Goal: Transaction & Acquisition: Download file/media

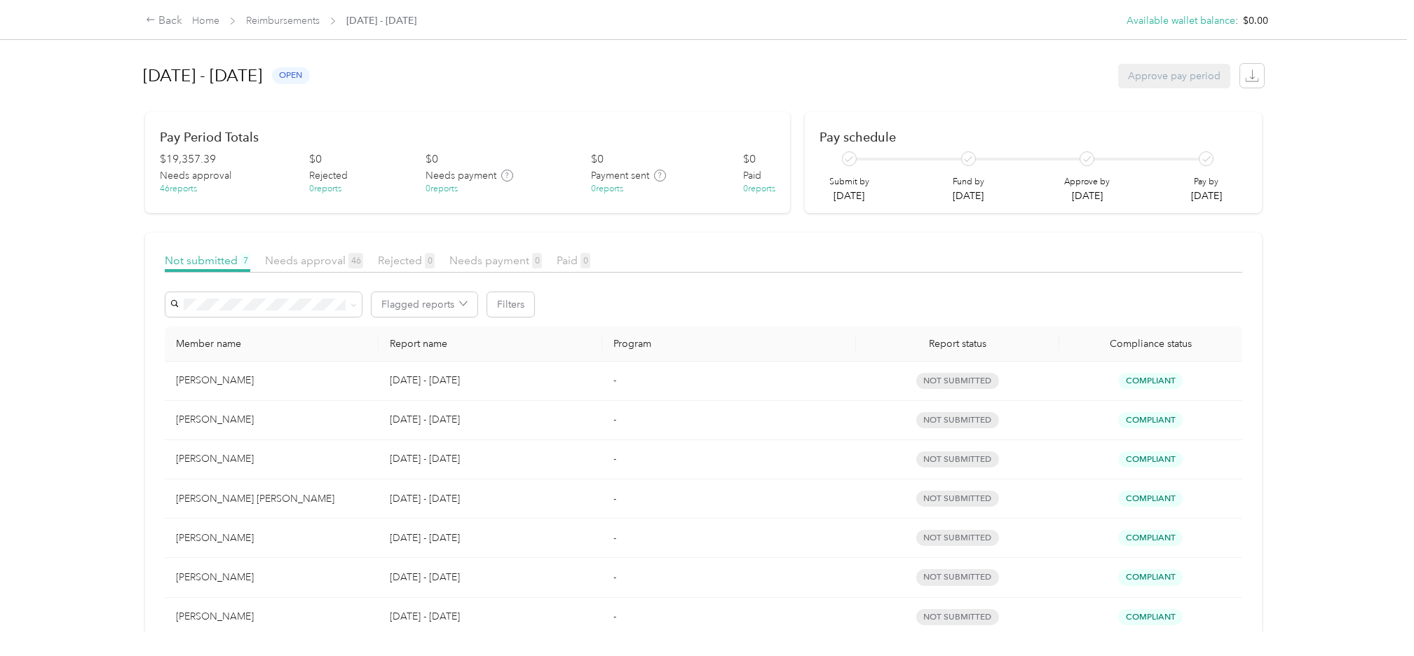
click at [1366, 201] on div "Back Home Reimbursements [DATE] - [DATE] Available wallet balance : $0.00 Avail…" at bounding box center [703, 328] width 1407 height 656
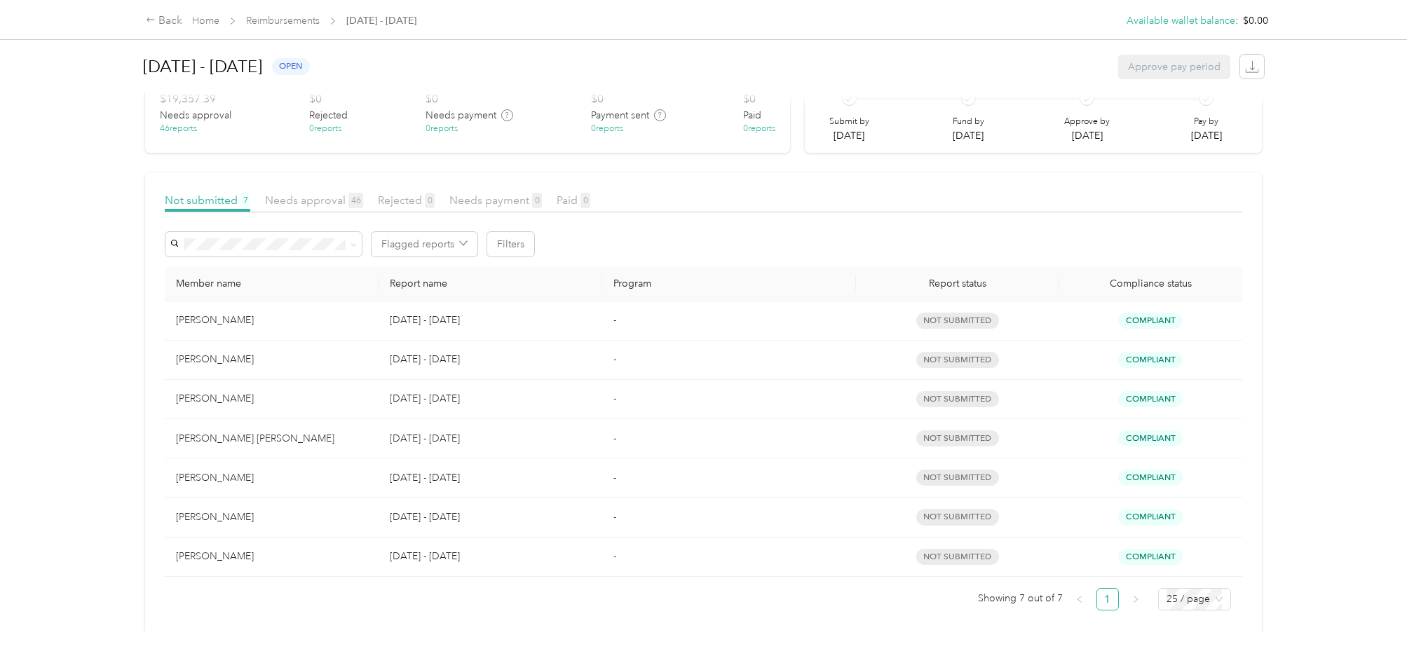
scroll to position [85, 0]
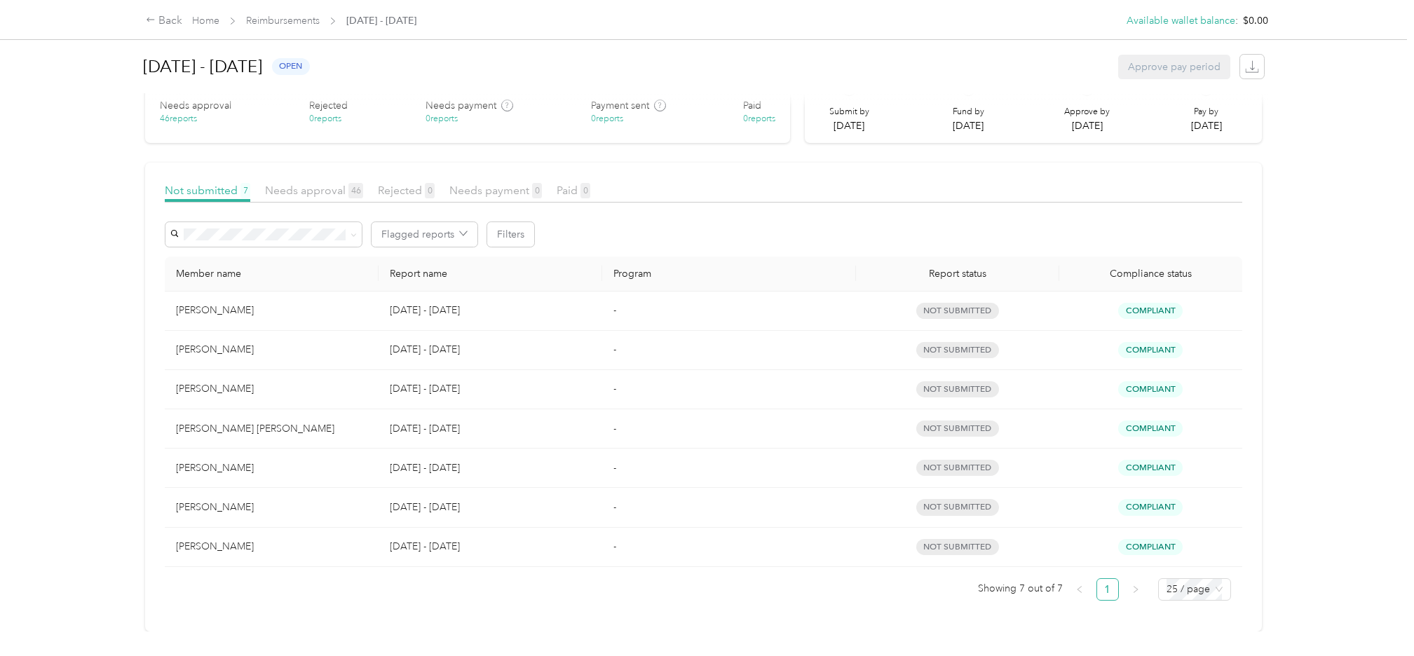
click at [15, 472] on div "Back Home Reimbursements [DATE] - [DATE] Available wallet balance : $0.00 Avail…" at bounding box center [703, 328] width 1407 height 656
click at [291, 184] on span "Needs approval 46" at bounding box center [314, 190] width 98 height 13
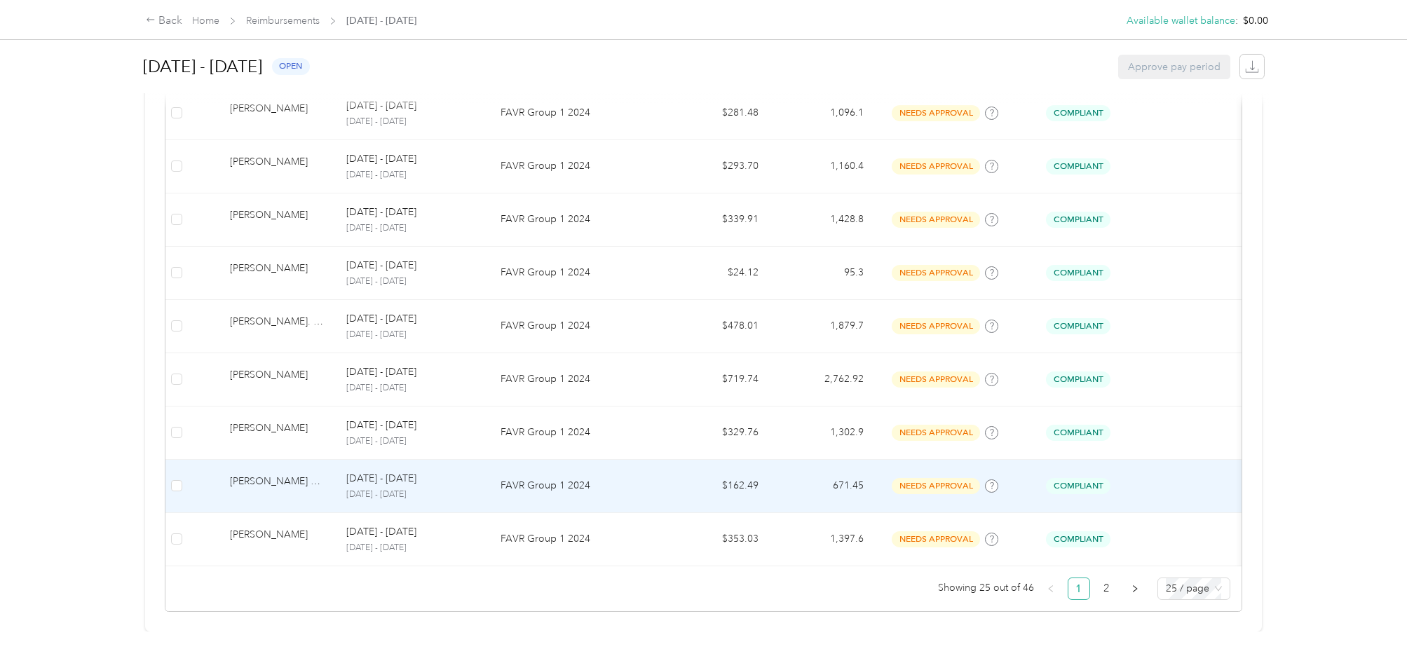
scroll to position [1203, 0]
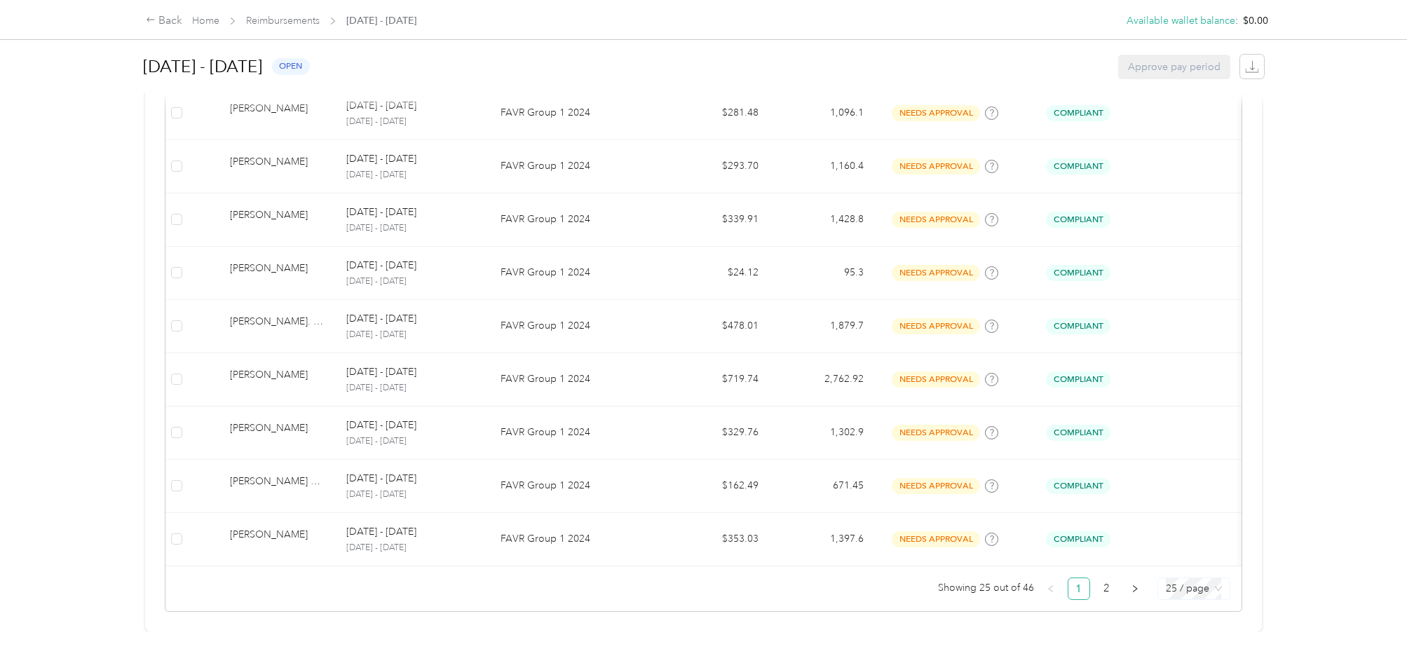
click at [1182, 578] on span "25 / page" at bounding box center [1194, 588] width 56 height 21
click at [1191, 553] on div "100 / page" at bounding box center [1194, 560] width 50 height 15
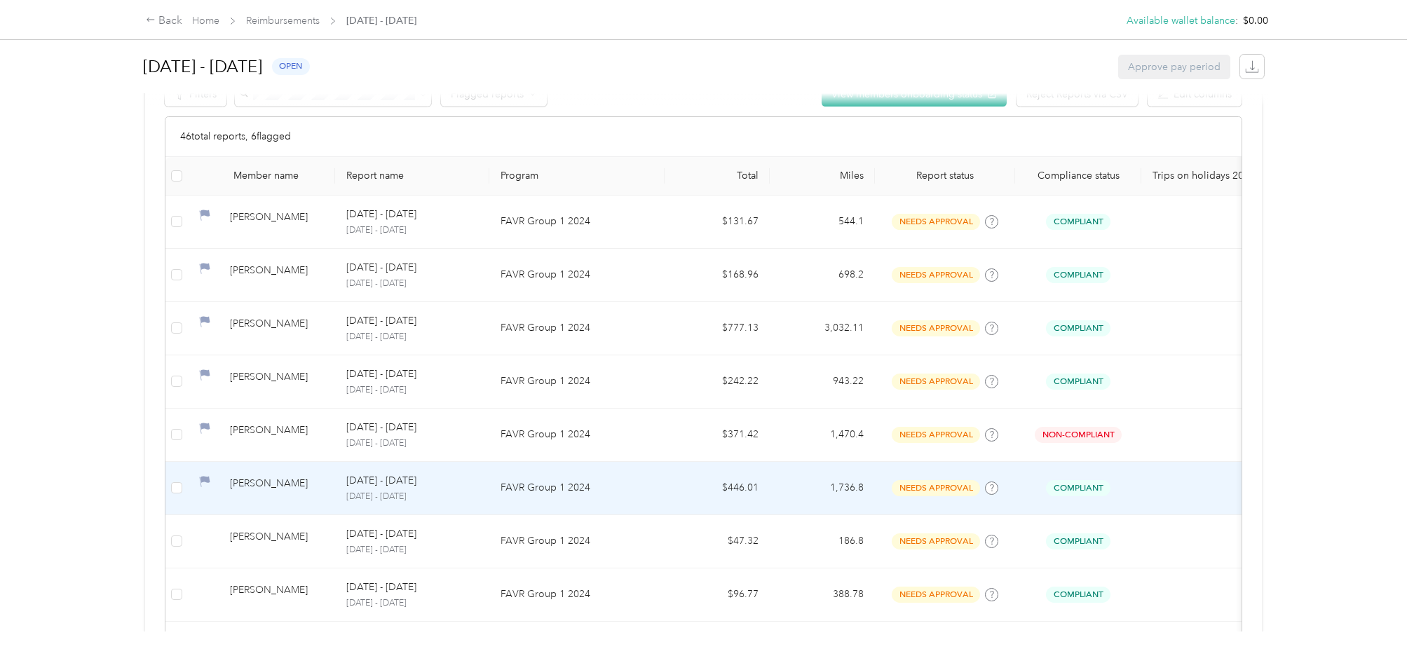
scroll to position [316, 0]
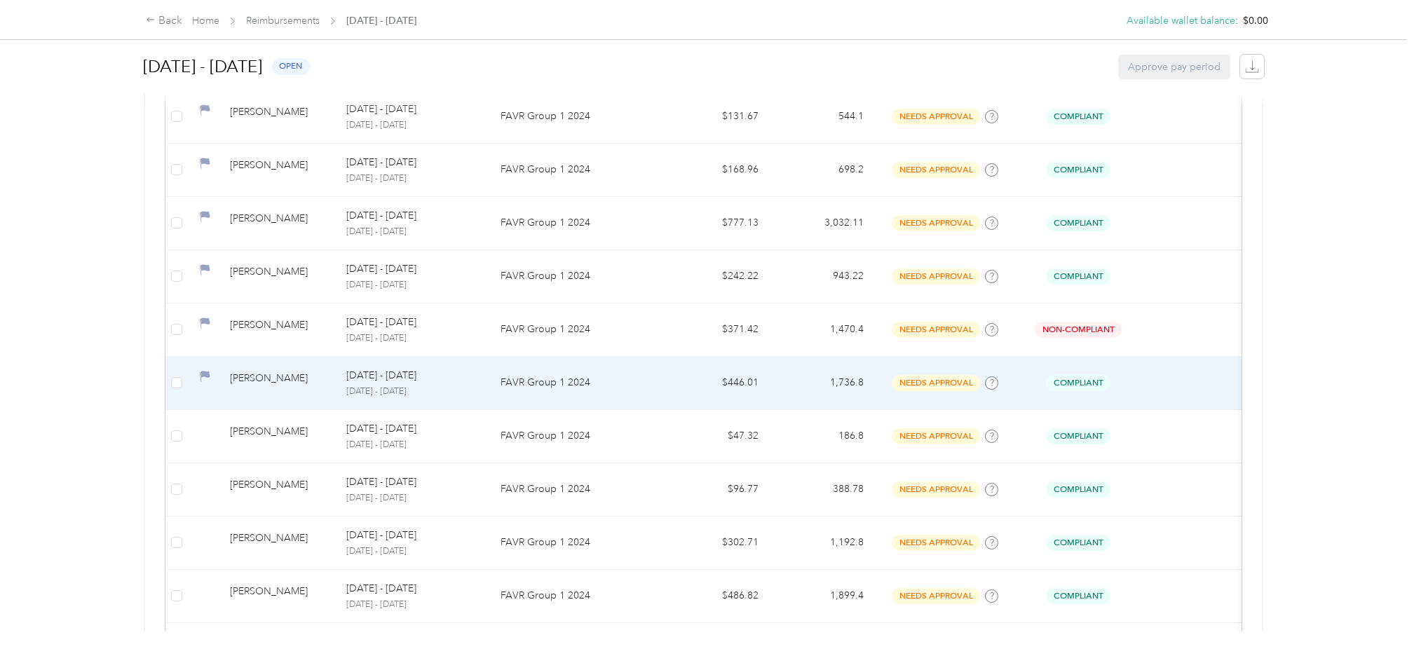
click at [282, 378] on div "[PERSON_NAME]" at bounding box center [277, 383] width 94 height 25
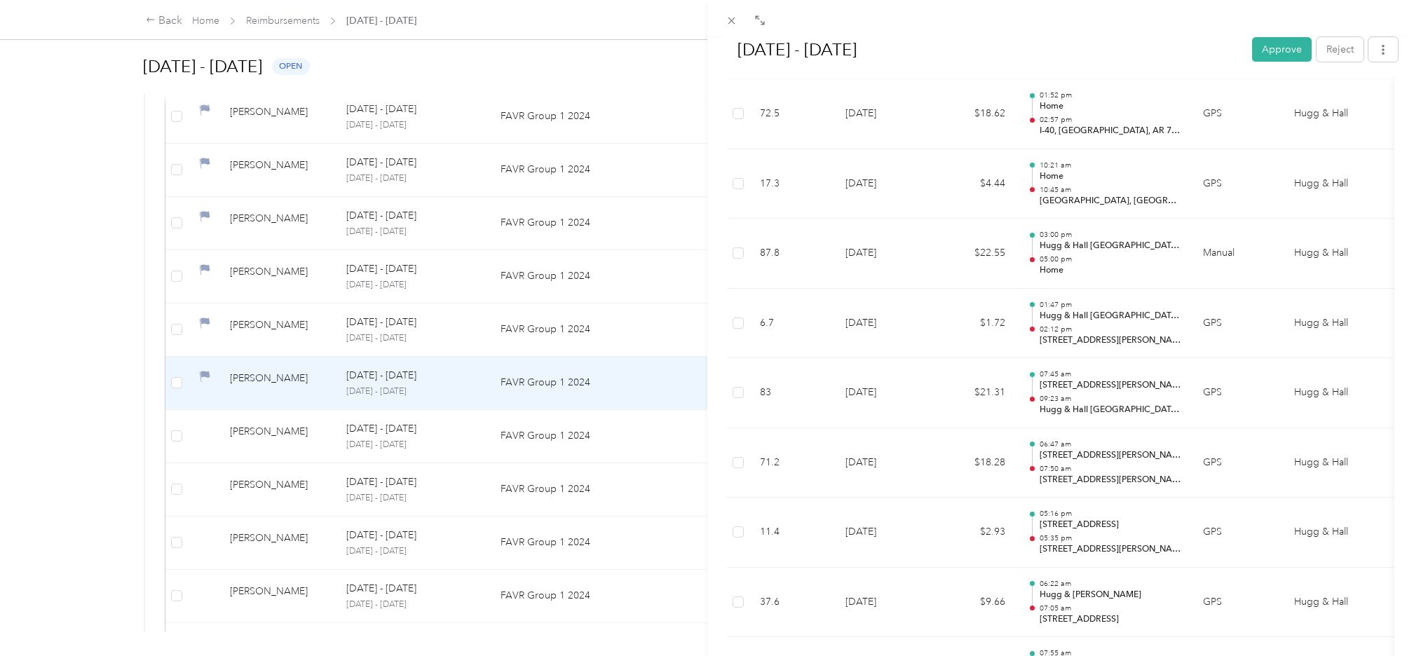
scroll to position [507, 0]
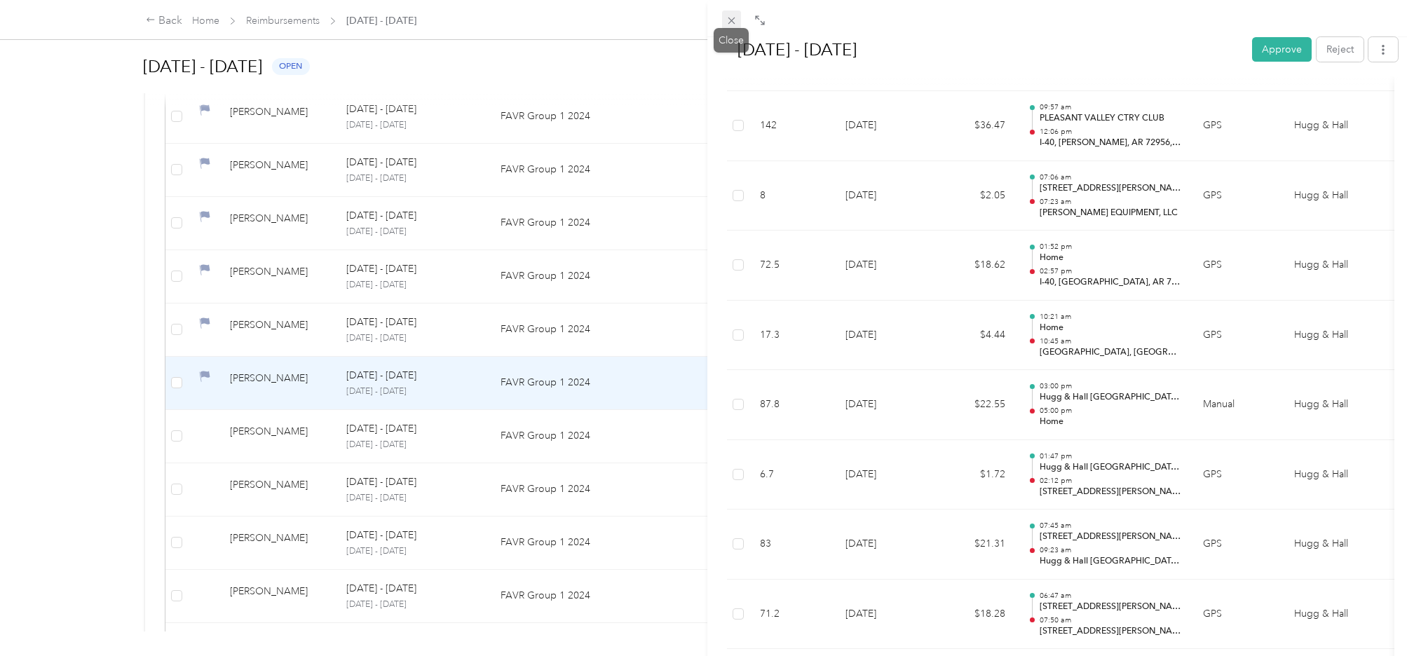
click at [731, 18] on icon at bounding box center [732, 21] width 12 height 12
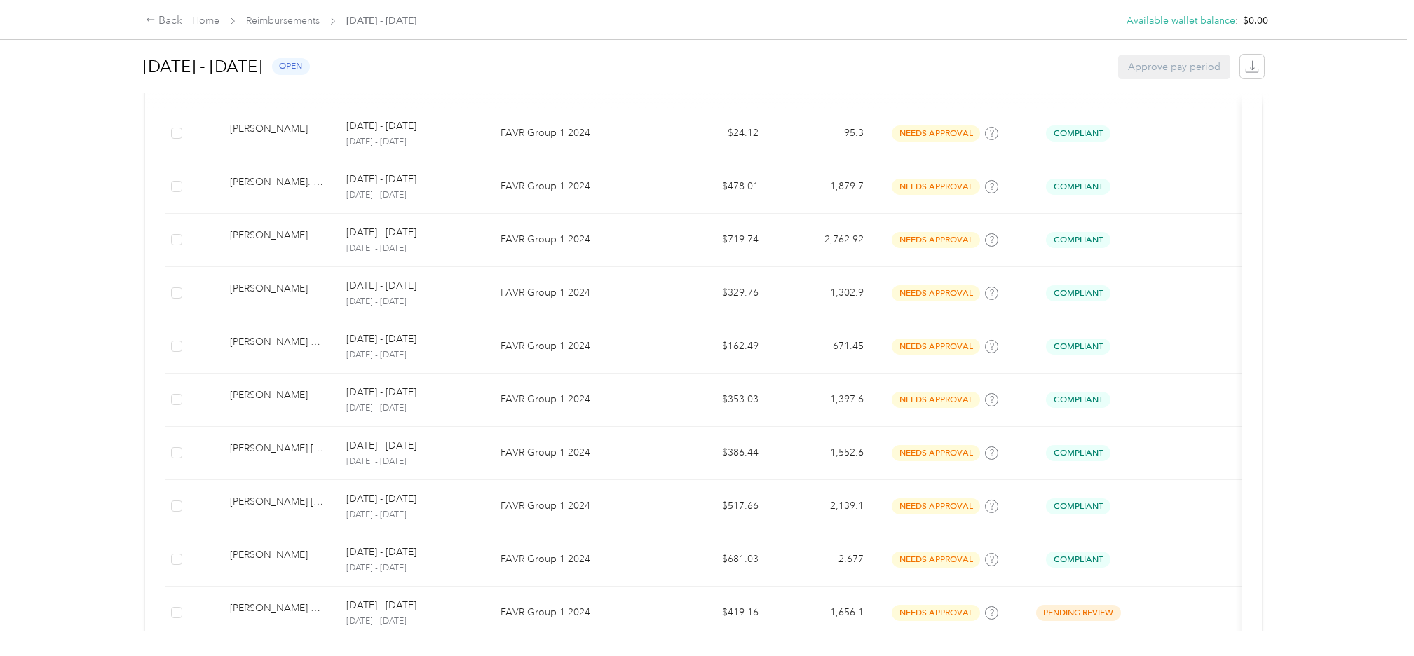
scroll to position [1367, 0]
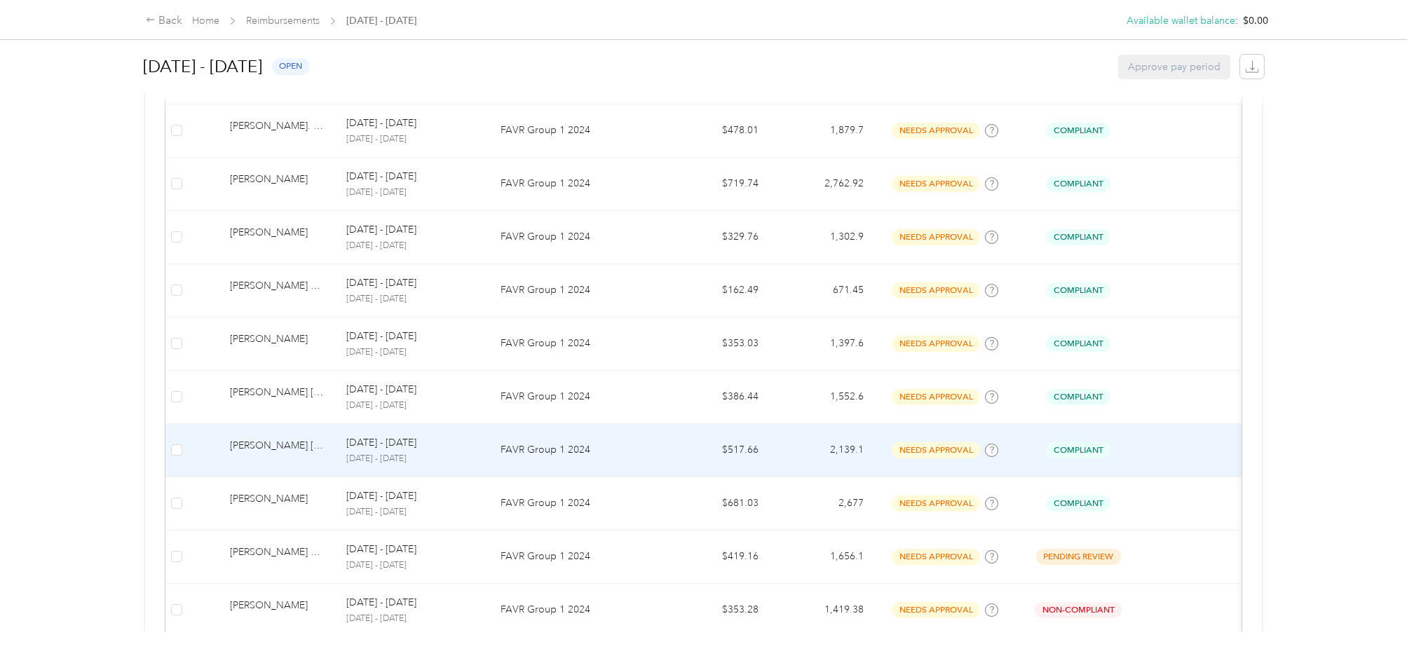
click at [256, 441] on div "[PERSON_NAME] [PERSON_NAME]" at bounding box center [277, 450] width 94 height 25
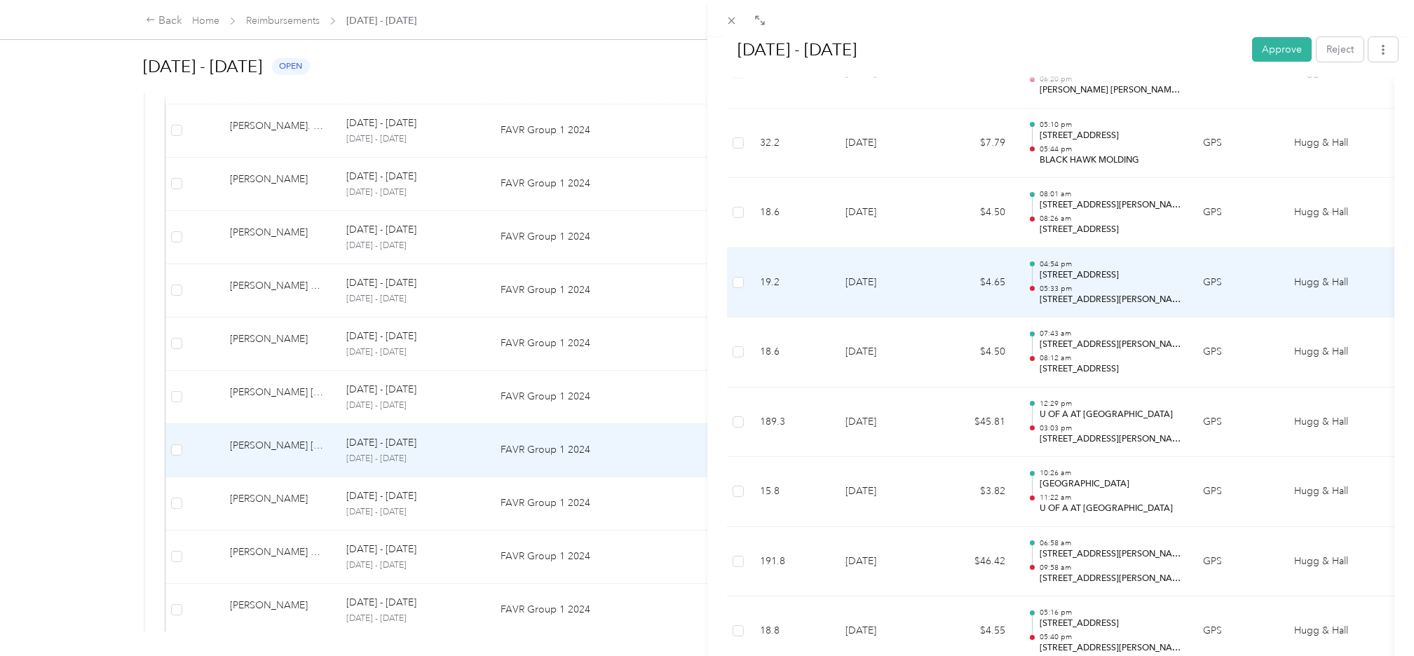
scroll to position [526, 0]
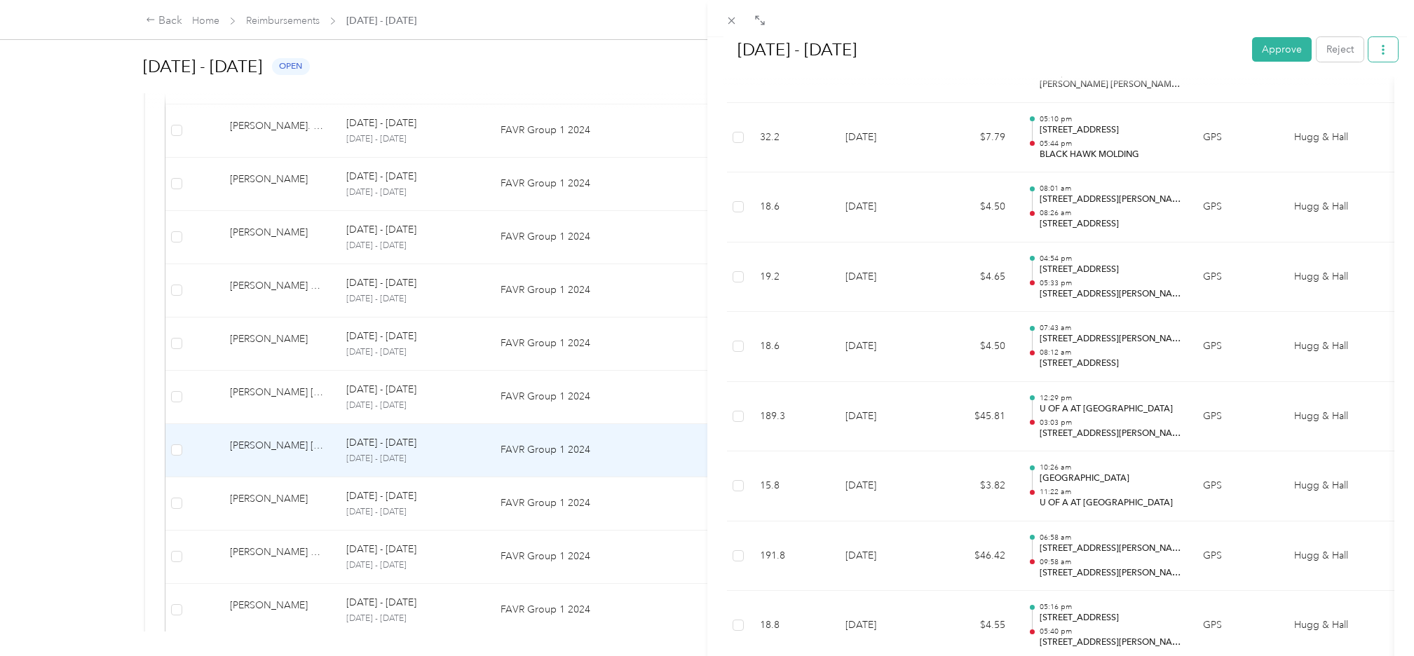
click at [1379, 46] on icon "button" at bounding box center [1384, 50] width 10 height 10
click at [1348, 106] on span "Download" at bounding box center [1328, 100] width 46 height 15
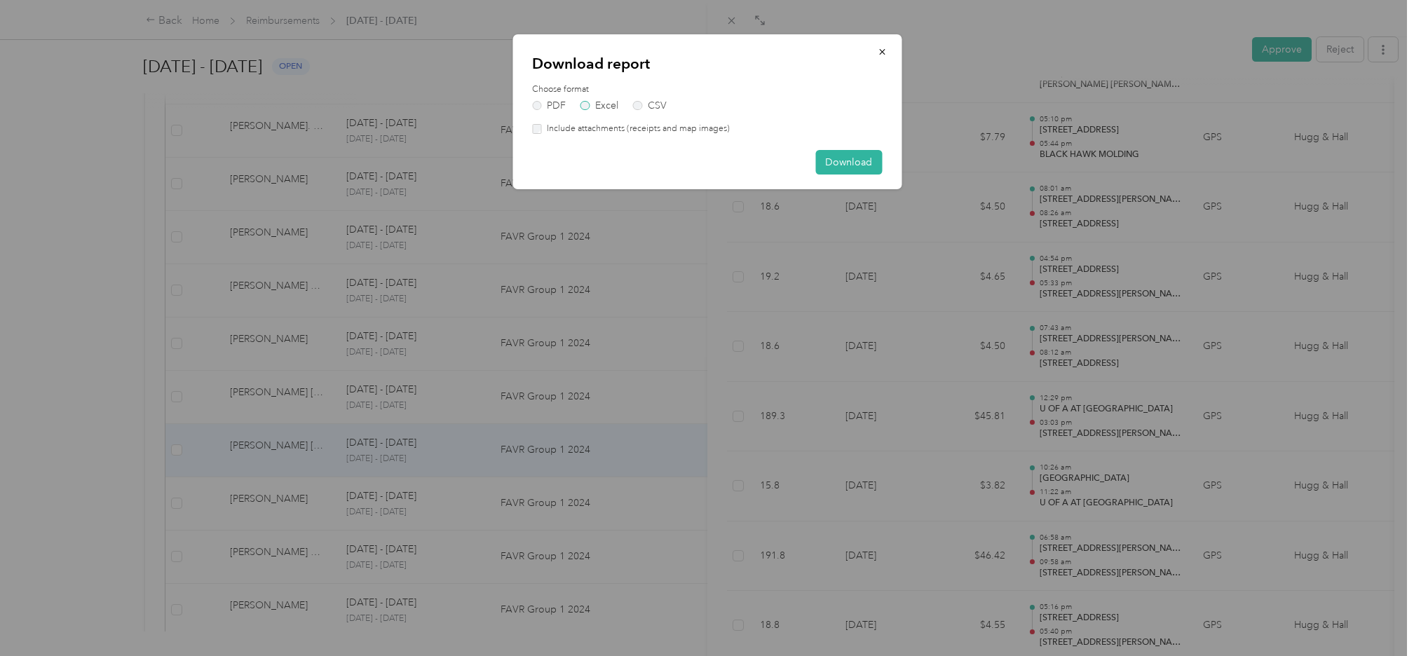
click at [585, 105] on label "Excel" at bounding box center [600, 106] width 38 height 10
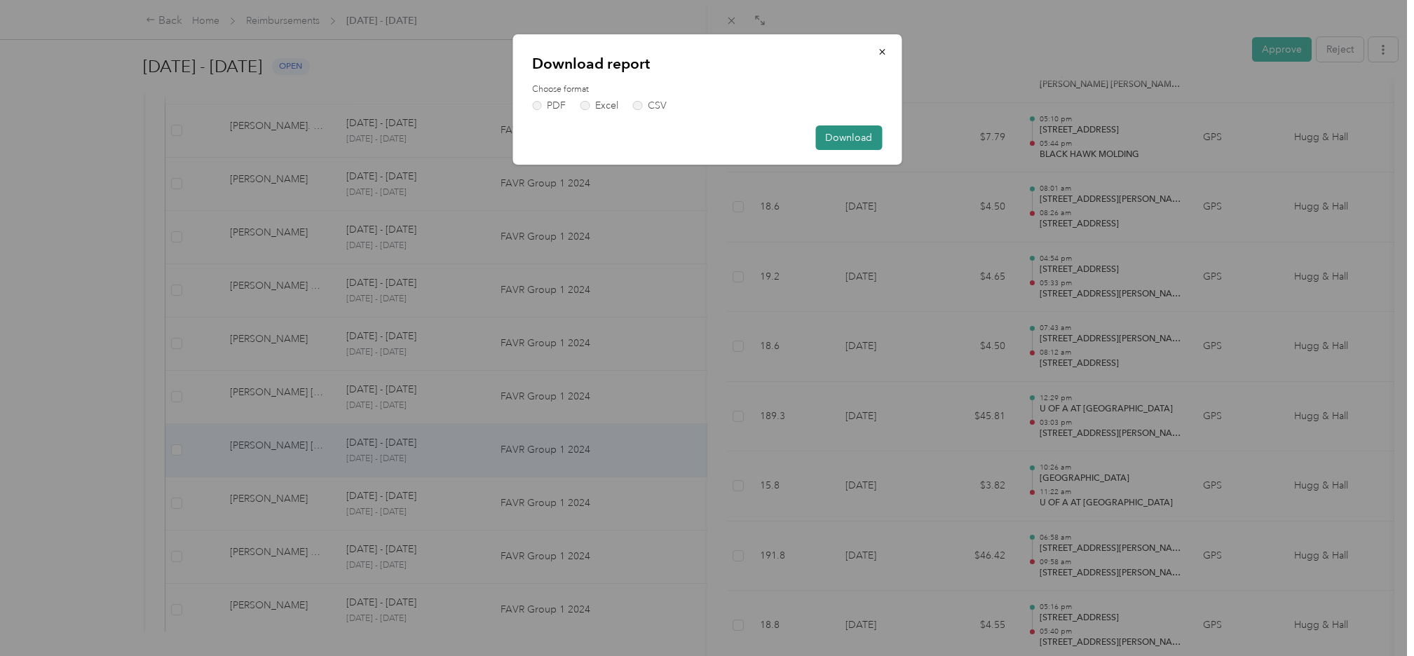
click at [841, 137] on button "Download" at bounding box center [848, 138] width 67 height 25
